Goal: Task Accomplishment & Management: Manage account settings

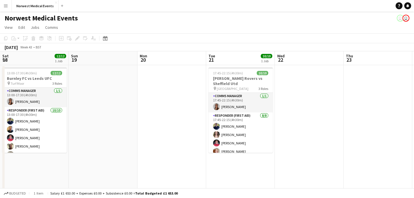
scroll to position [0, 249]
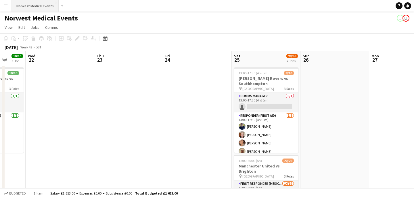
click at [47, 7] on button "Norwest Medical Events Close" at bounding box center [35, 5] width 47 height 11
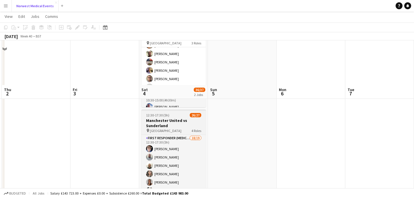
scroll to position [89, 0]
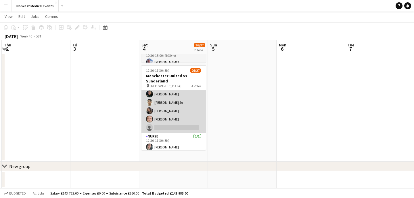
click at [180, 117] on app-card-role "First Responder (Medical) 18/19 12:30-17:30 (5h) [PERSON_NAME] [PERSON_NAME] [P…" at bounding box center [174, 48] width 64 height 170
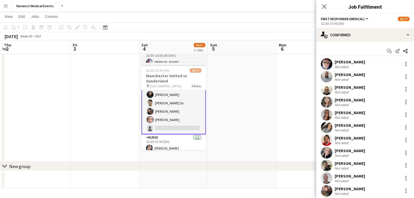
scroll to position [127, 0]
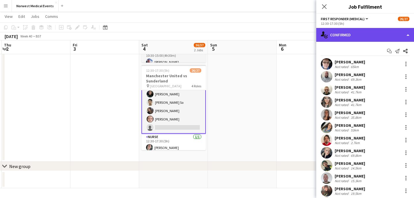
click at [368, 39] on div "single-neutral-actions-check-2 Confirmed" at bounding box center [366, 35] width 98 height 14
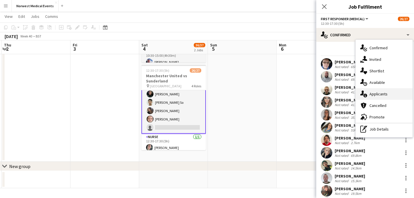
click at [383, 92] on span "Applicants" at bounding box center [379, 93] width 18 height 5
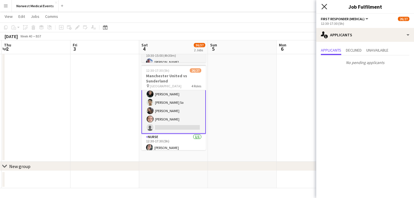
click at [324, 5] on icon "Close pop-in" at bounding box center [324, 6] width 5 height 5
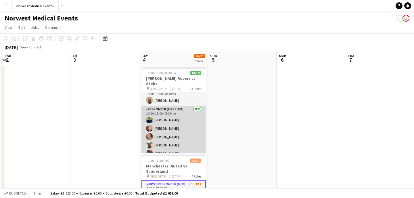
scroll to position [0, 0]
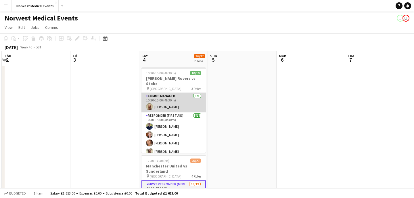
click at [182, 94] on app-card-role "Comms Manager [DATE] 10:30-15:00 (4h30m) [PERSON_NAME]" at bounding box center [174, 103] width 64 height 20
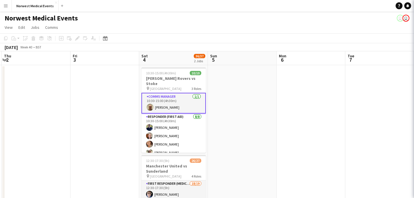
scroll to position [0, 273]
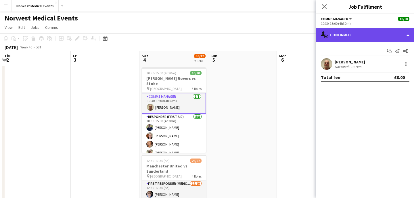
click at [359, 37] on div "single-neutral-actions-check-2 Confirmed" at bounding box center [366, 35] width 98 height 14
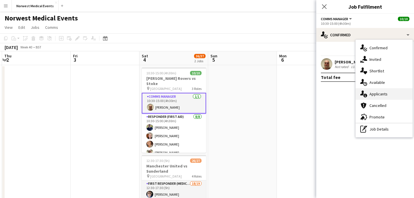
click at [382, 94] on span "Applicants" at bounding box center [379, 93] width 18 height 5
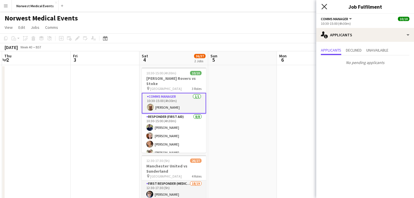
click at [323, 5] on icon at bounding box center [324, 6] width 5 height 5
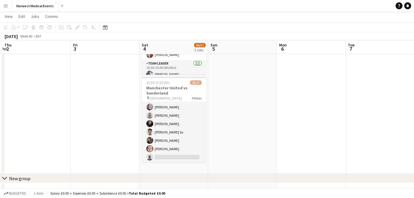
scroll to position [115, 0]
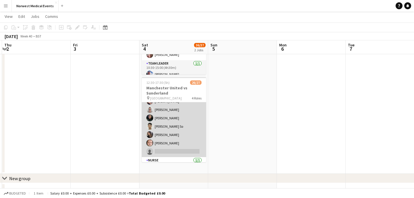
click at [181, 131] on app-card-role "First Responder (Medical) 18/19 12:30-17:30 (5h) [PERSON_NAME] [PERSON_NAME] [P…" at bounding box center [174, 72] width 64 height 170
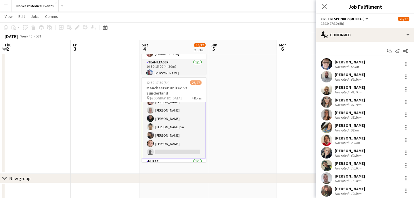
scroll to position [116, 0]
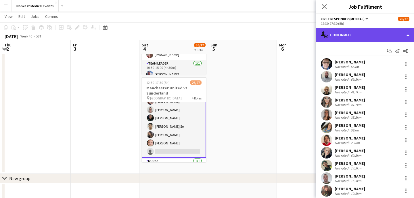
click at [364, 31] on div "single-neutral-actions-check-2 Confirmed" at bounding box center [366, 35] width 98 height 14
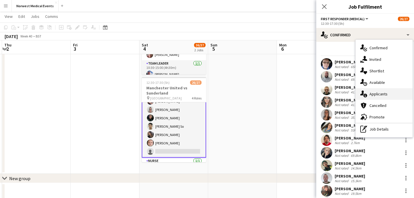
click at [379, 94] on span "Applicants" at bounding box center [379, 93] width 18 height 5
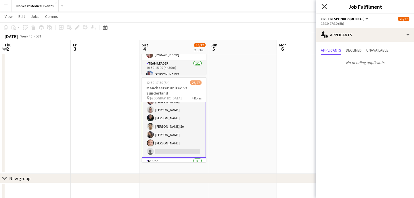
click at [326, 8] on icon at bounding box center [324, 6] width 5 height 5
